Goal: Task Accomplishment & Management: Manage account settings

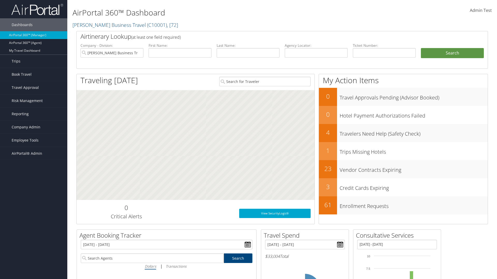
click at [480, 10] on span "Admin Test" at bounding box center [481, 11] width 22 height 6
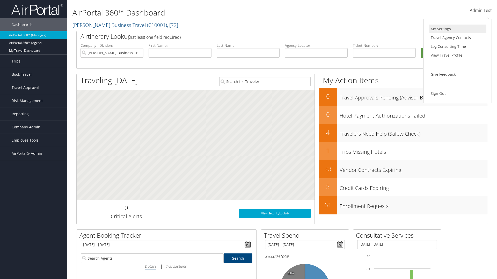
click at [457, 29] on link "My Settings" at bounding box center [457, 29] width 58 height 9
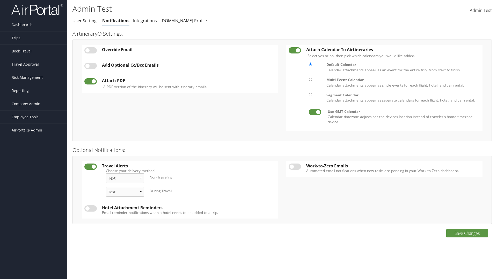
click at [91, 50] on label at bounding box center [90, 50] width 12 height 6
click at [90, 50] on input "checkbox" at bounding box center [88, 51] width 3 height 3
checkbox input "true"
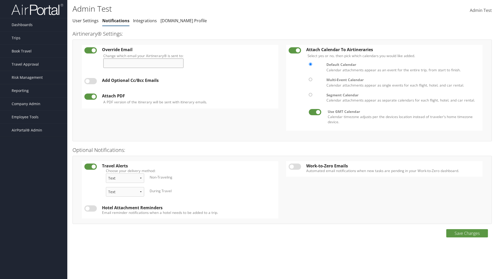
click at [145, 63] on input "Change which email your Airtinerary® is sent to:" at bounding box center [143, 63] width 80 height 10
type input "admin.test@cbtravel.com"
click at [91, 81] on label at bounding box center [90, 81] width 12 height 6
click at [90, 81] on input "checkbox" at bounding box center [88, 81] width 3 height 3
checkbox input "true"
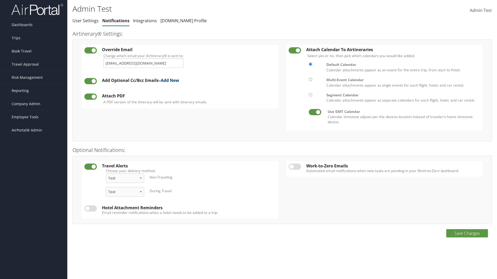
click at [172, 80] on link "Add New" at bounding box center [170, 81] width 18 height 6
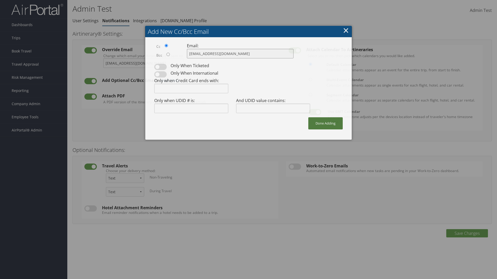
type input "admin.test@cbtravel.com"
click at [325, 123] on button "Done Adding" at bounding box center [325, 123] width 34 height 12
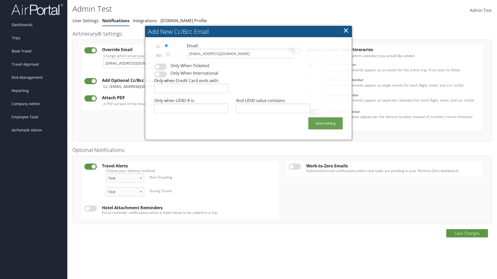
click at [91, 98] on label at bounding box center [90, 98] width 12 height 6
click at [90, 98] on input "checkbox" at bounding box center [88, 99] width 3 height 3
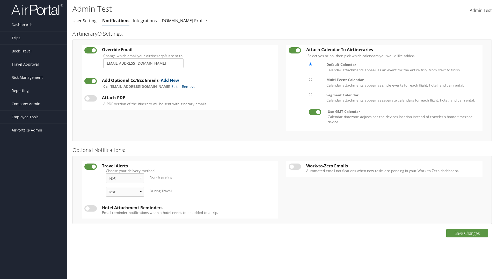
click at [91, 98] on label at bounding box center [90, 98] width 12 height 6
click at [90, 98] on input "checkbox" at bounding box center [88, 99] width 3 height 3
checkbox input "true"
click at [295, 50] on label at bounding box center [294, 50] width 12 height 6
click at [294, 50] on input "checkbox" at bounding box center [292, 51] width 3 height 3
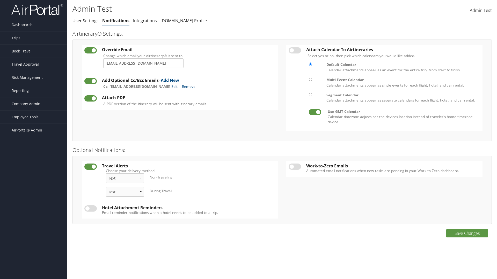
click at [295, 50] on label at bounding box center [294, 50] width 12 height 6
click at [294, 50] on input "checkbox" at bounding box center [292, 51] width 3 height 3
checkbox input "true"
